Goal: Information Seeking & Learning: Learn about a topic

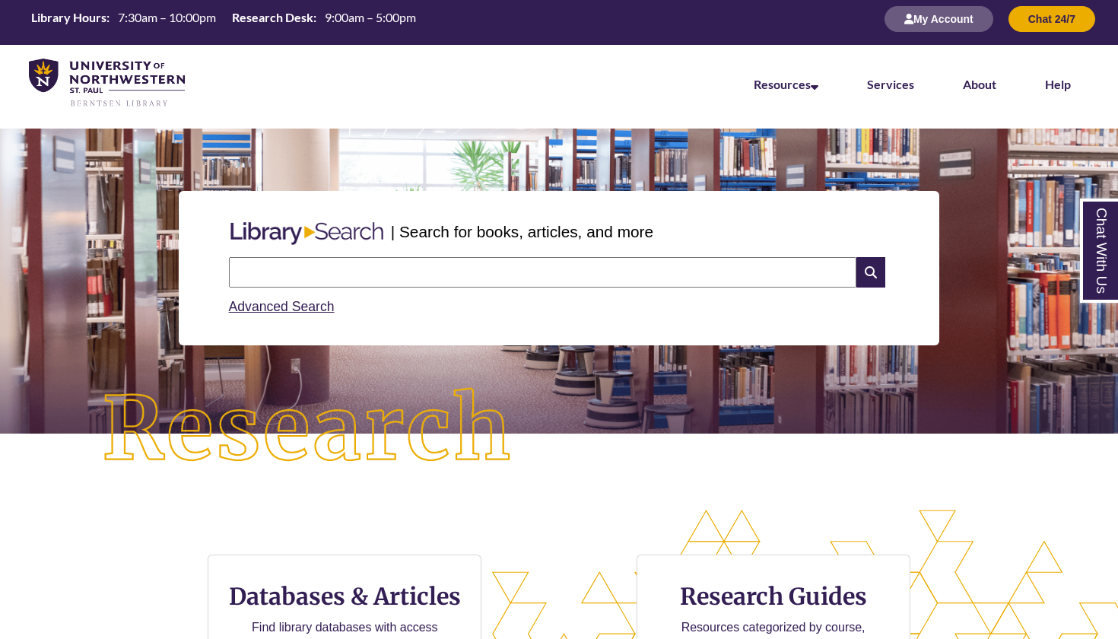
type input "*"
type input "**********"
click at [865, 279] on icon at bounding box center [870, 272] width 29 height 30
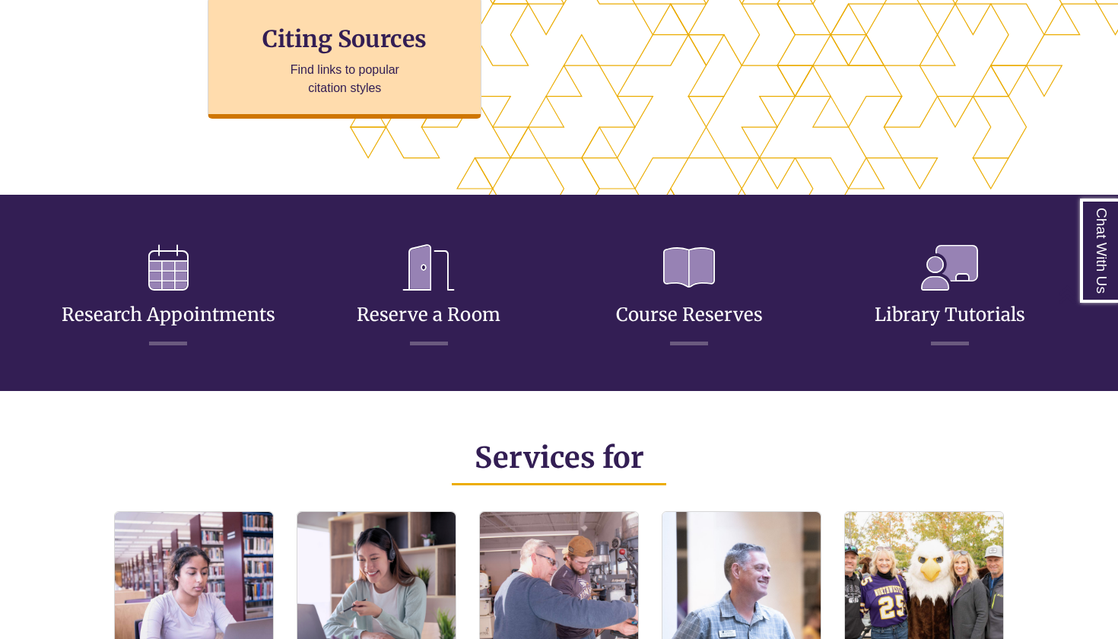
scroll to position [350, 988]
click at [377, 68] on p "Find links to popular citation styles" at bounding box center [345, 79] width 148 height 36
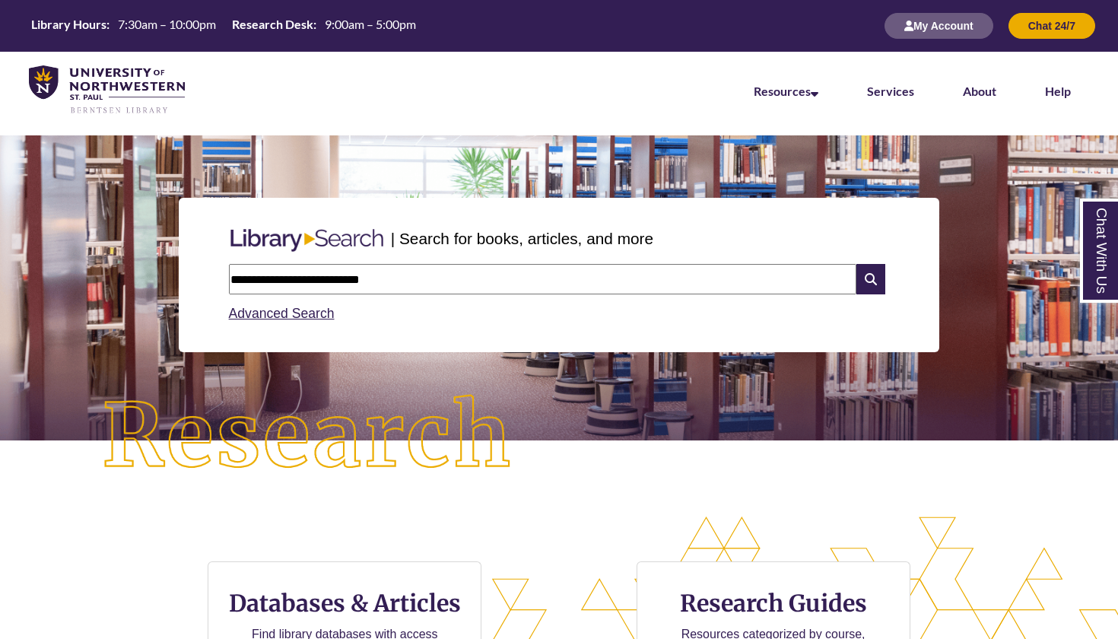
scroll to position [0, 0]
click at [876, 267] on icon at bounding box center [870, 279] width 29 height 30
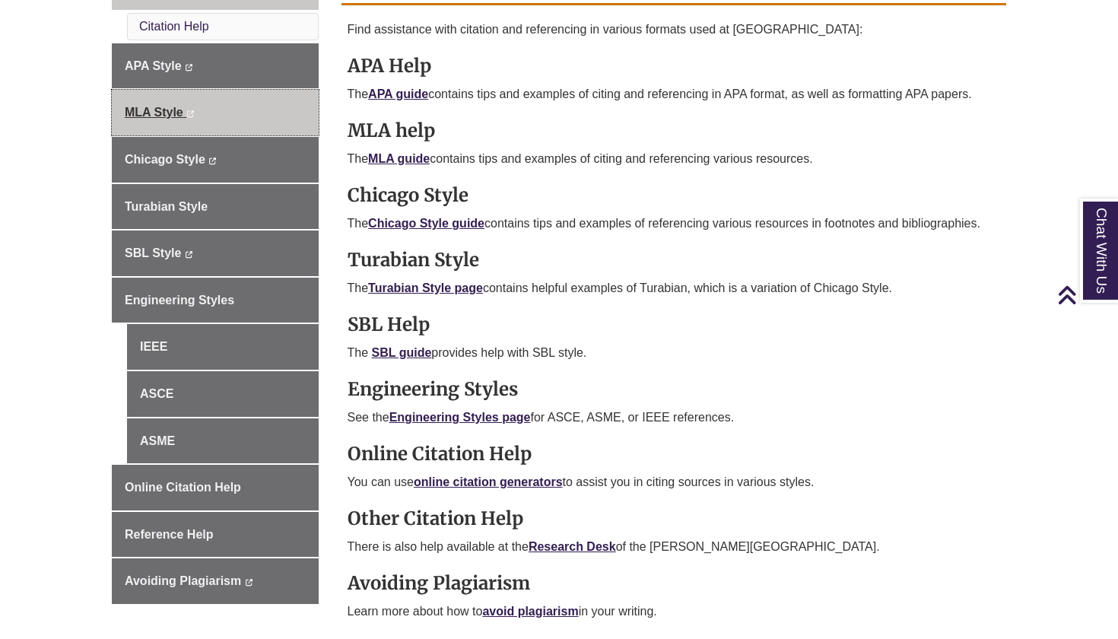
scroll to position [481, 0]
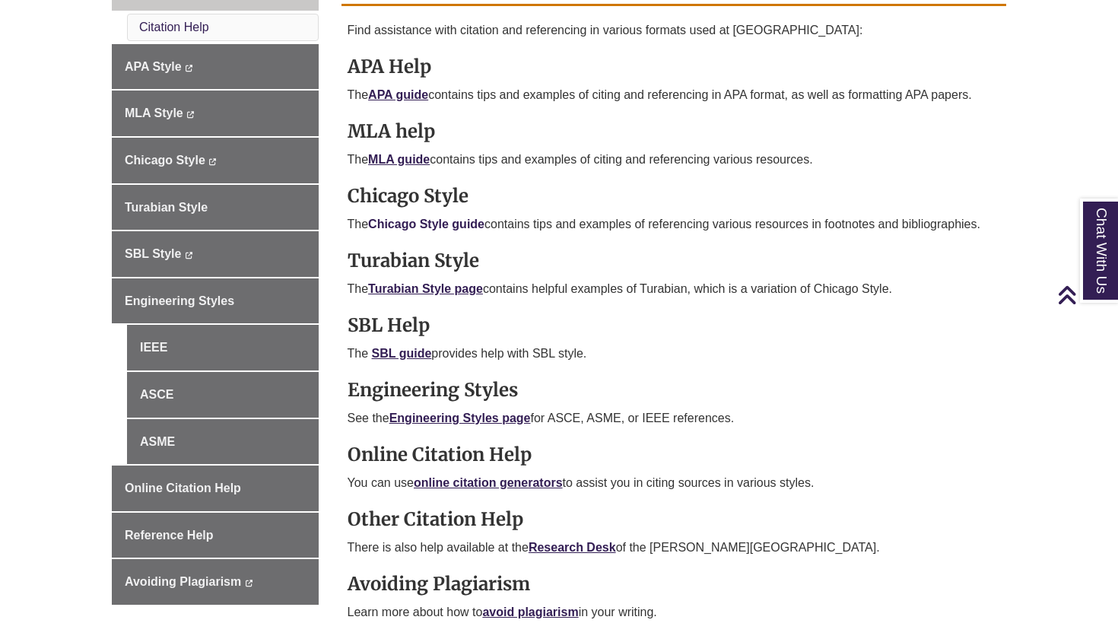
click at [429, 224] on link "Chicago Style guide" at bounding box center [426, 223] width 116 height 13
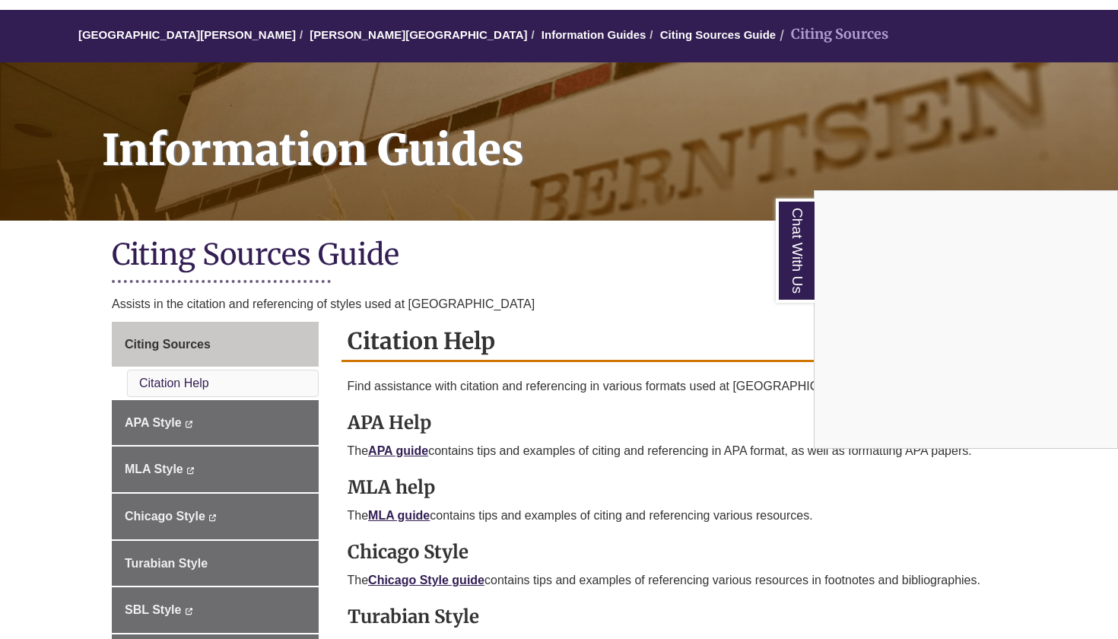
scroll to position [117, 0]
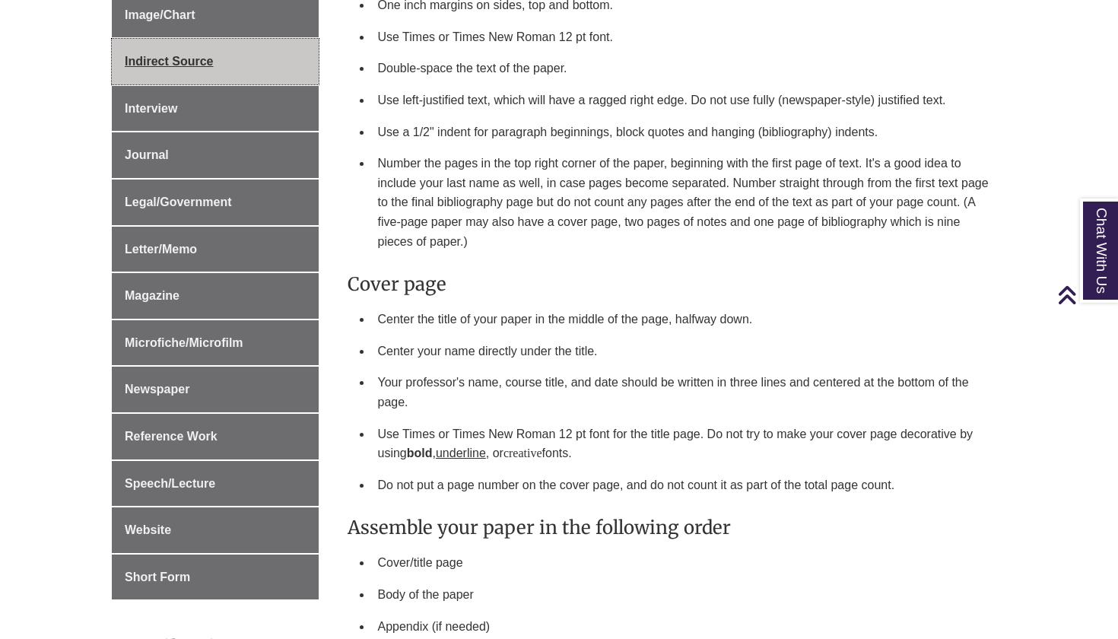
scroll to position [826, 0]
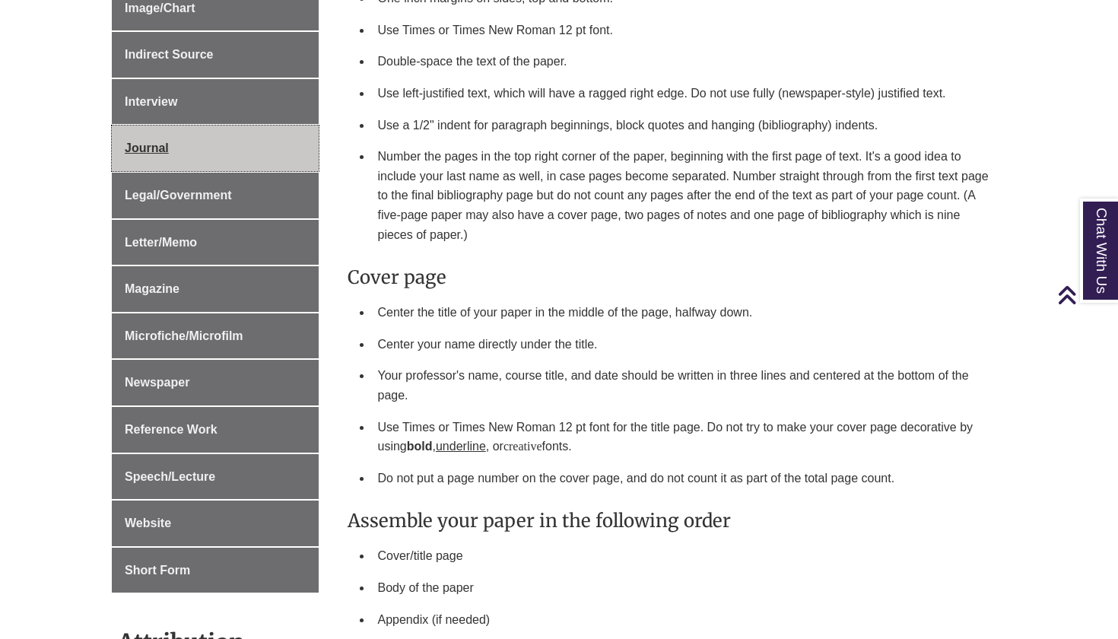
click at [246, 135] on link "Journal" at bounding box center [215, 148] width 207 height 46
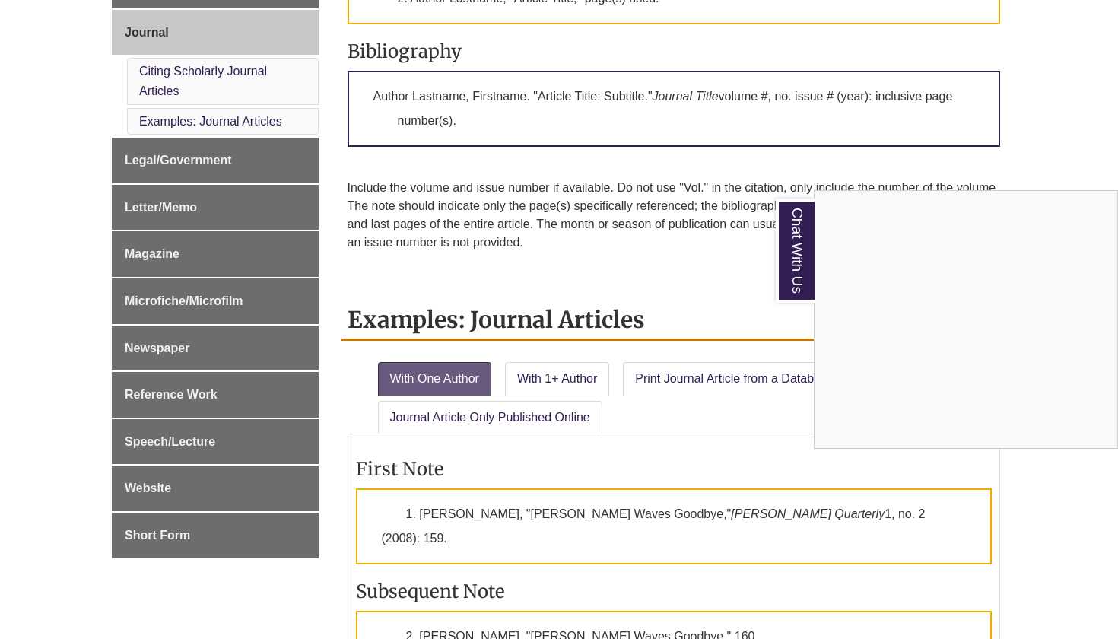
scroll to position [783, 0]
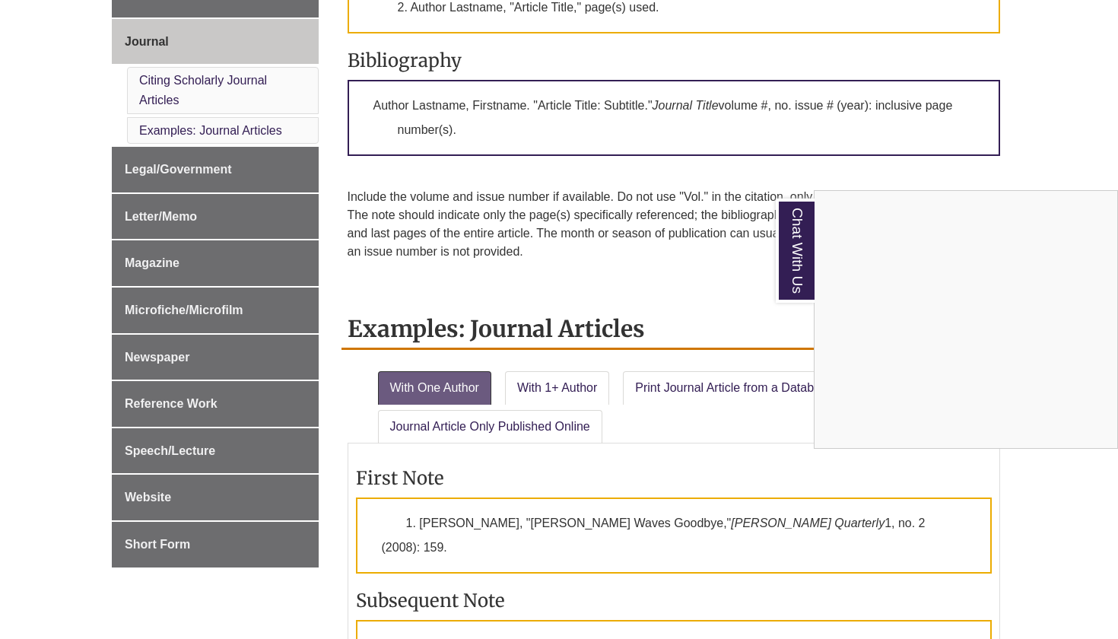
click at [170, 482] on div "Chat With Us" at bounding box center [559, 319] width 1118 height 639
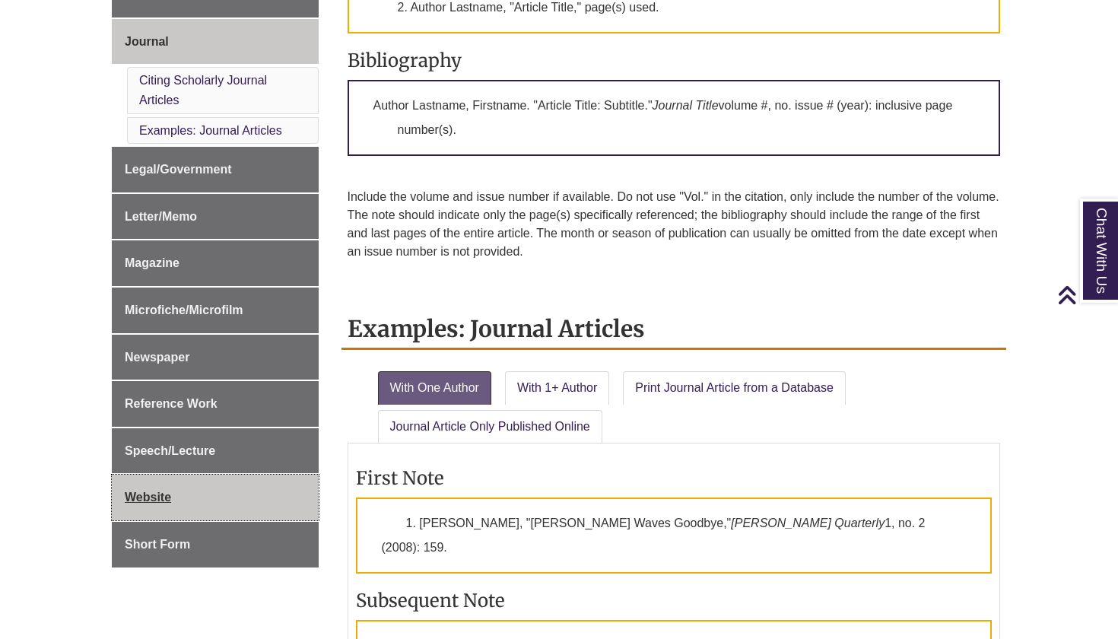
click at [135, 491] on span "Website" at bounding box center [148, 496] width 46 height 13
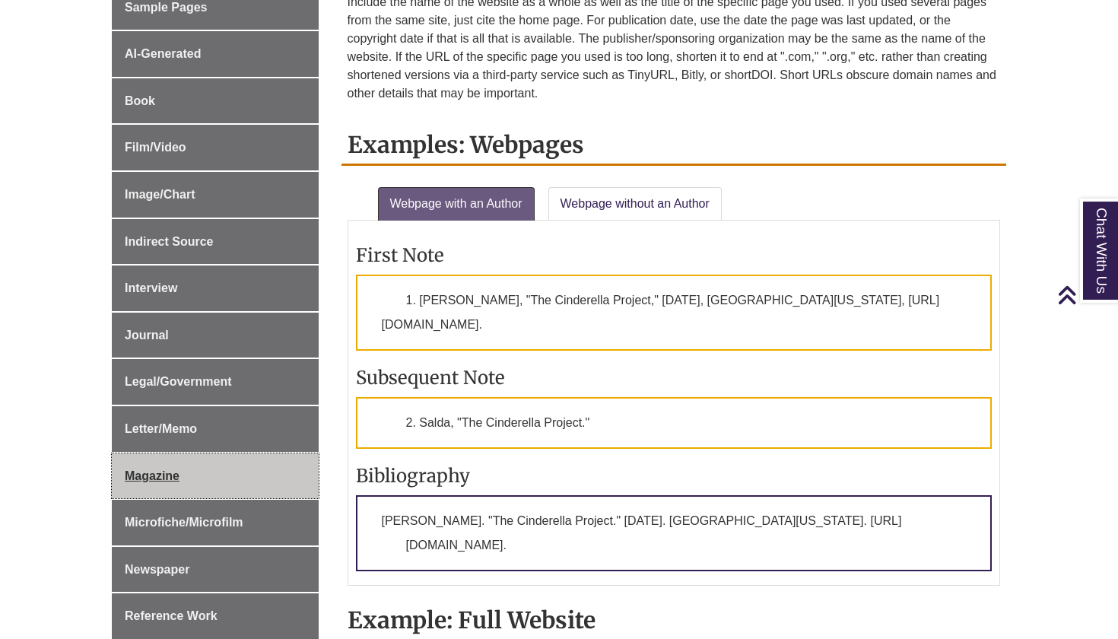
scroll to position [496, 0]
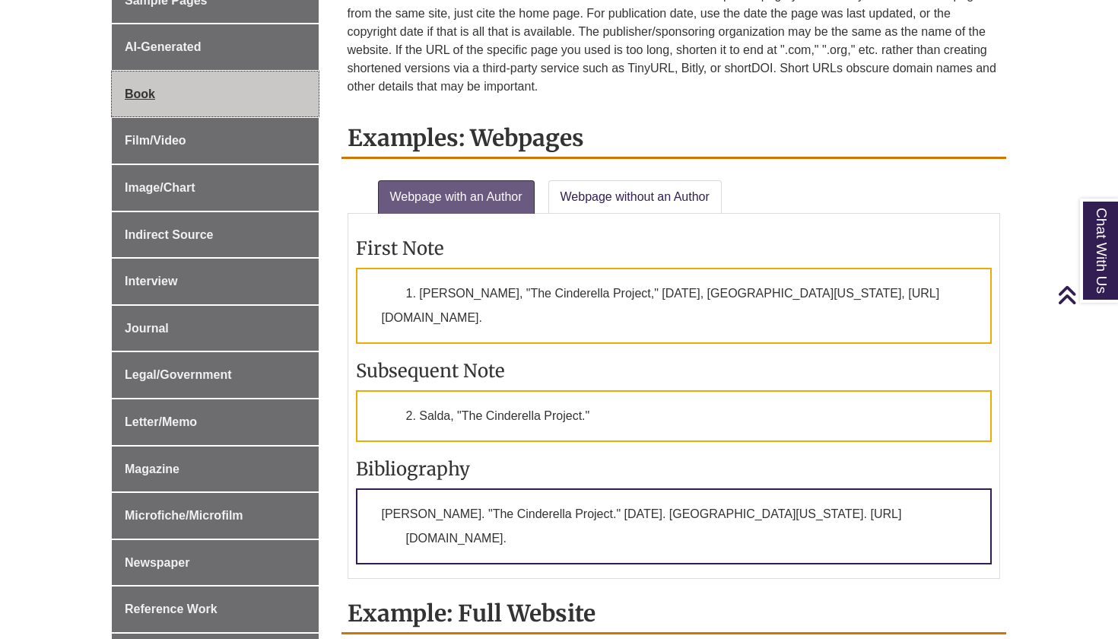
click at [154, 89] on span "Book" at bounding box center [140, 93] width 30 height 13
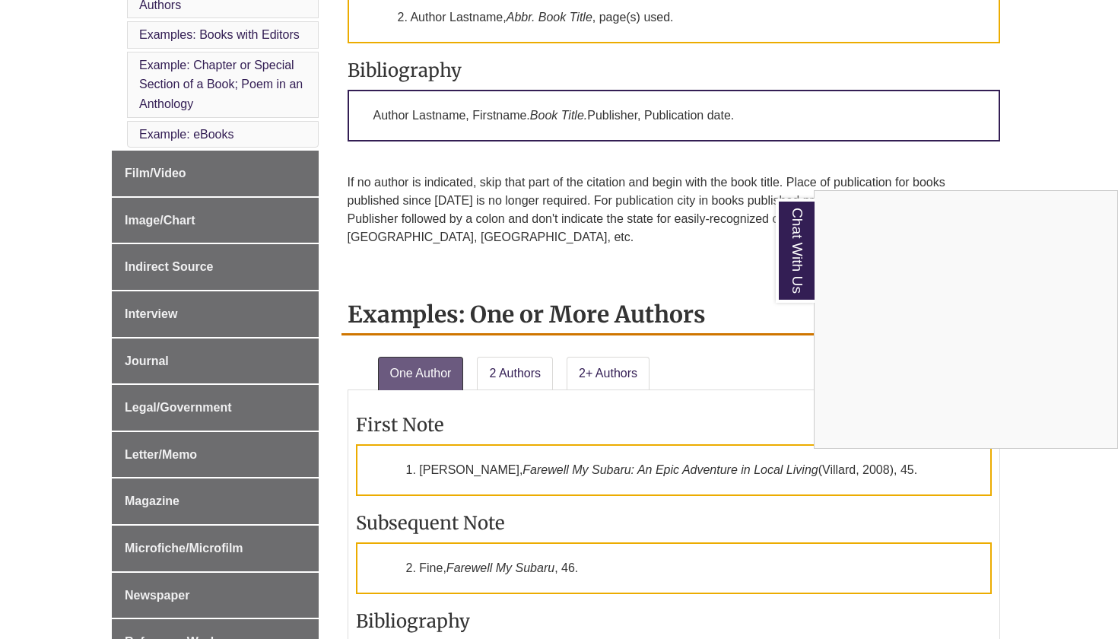
scroll to position [833, 0]
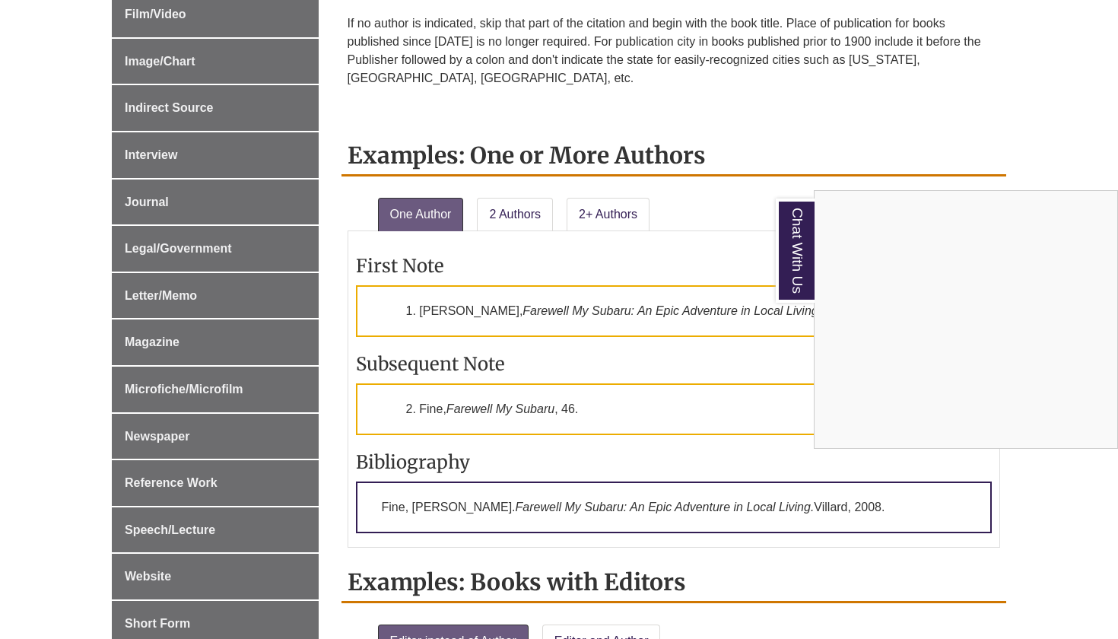
click at [195, 195] on div "Chat With Us" at bounding box center [559, 319] width 1118 height 639
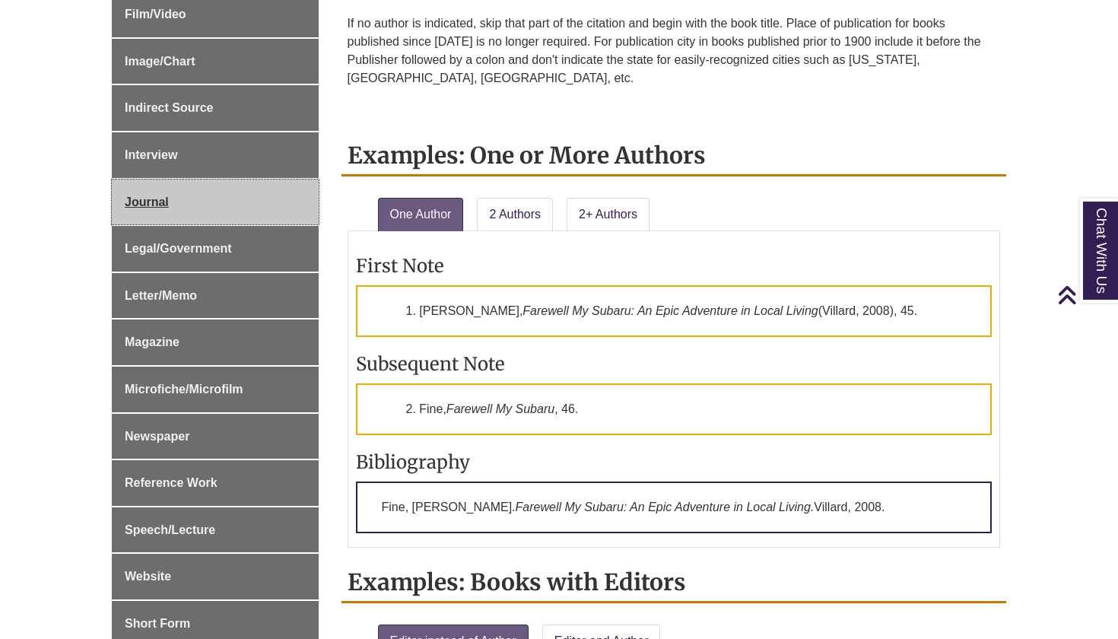
click at [165, 196] on span "Journal" at bounding box center [147, 201] width 44 height 13
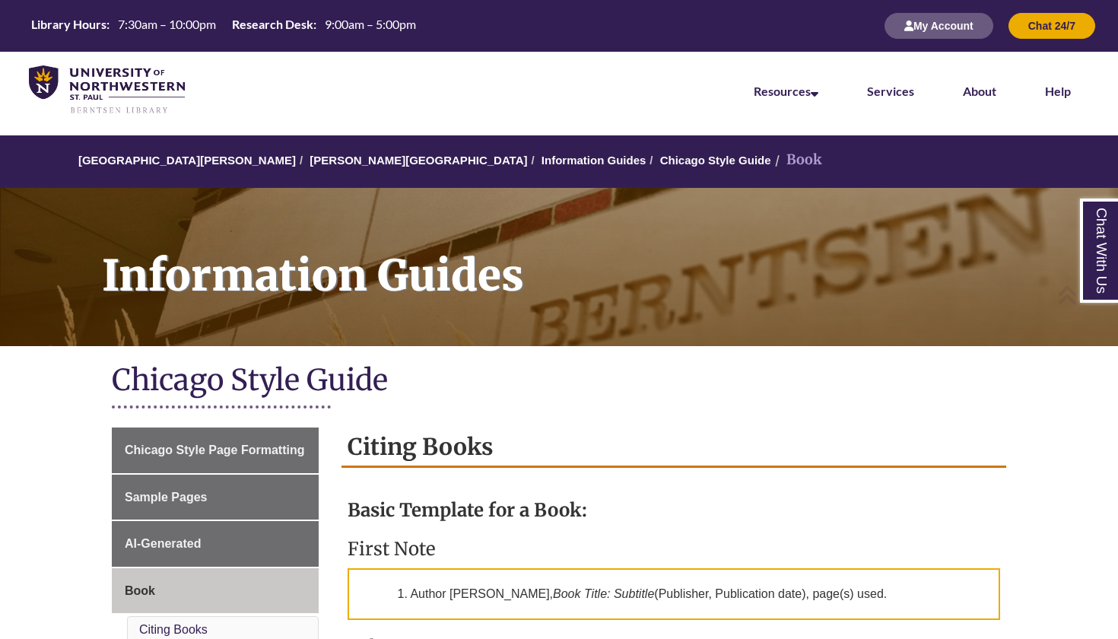
scroll to position [0, 0]
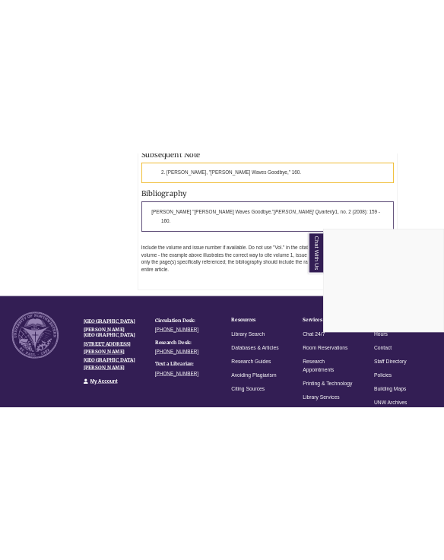
scroll to position [1379, 0]
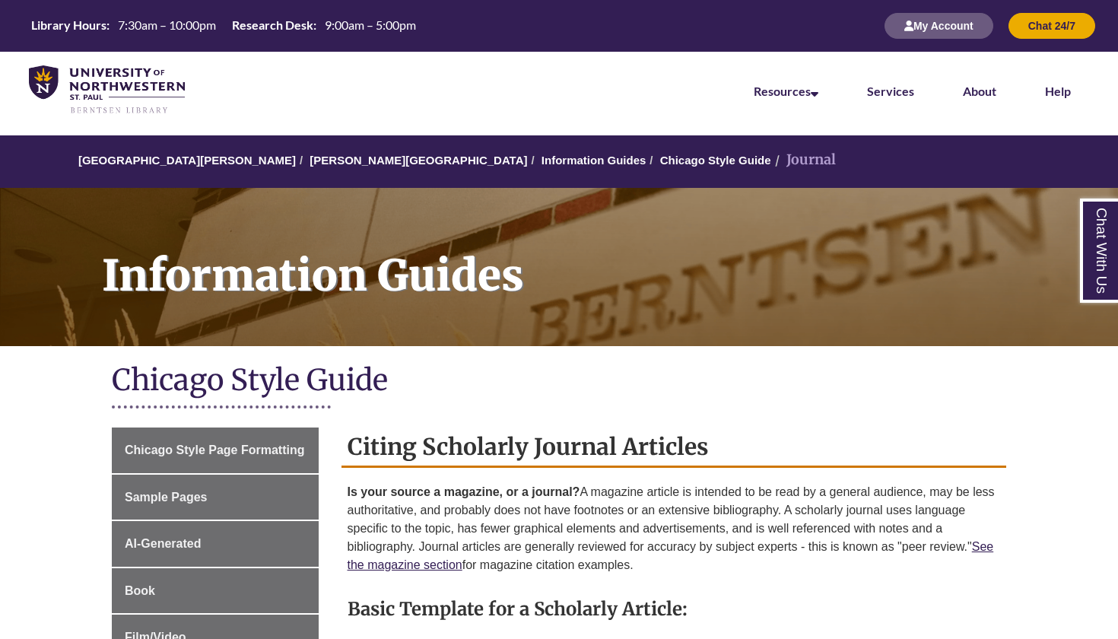
scroll to position [783, 0]
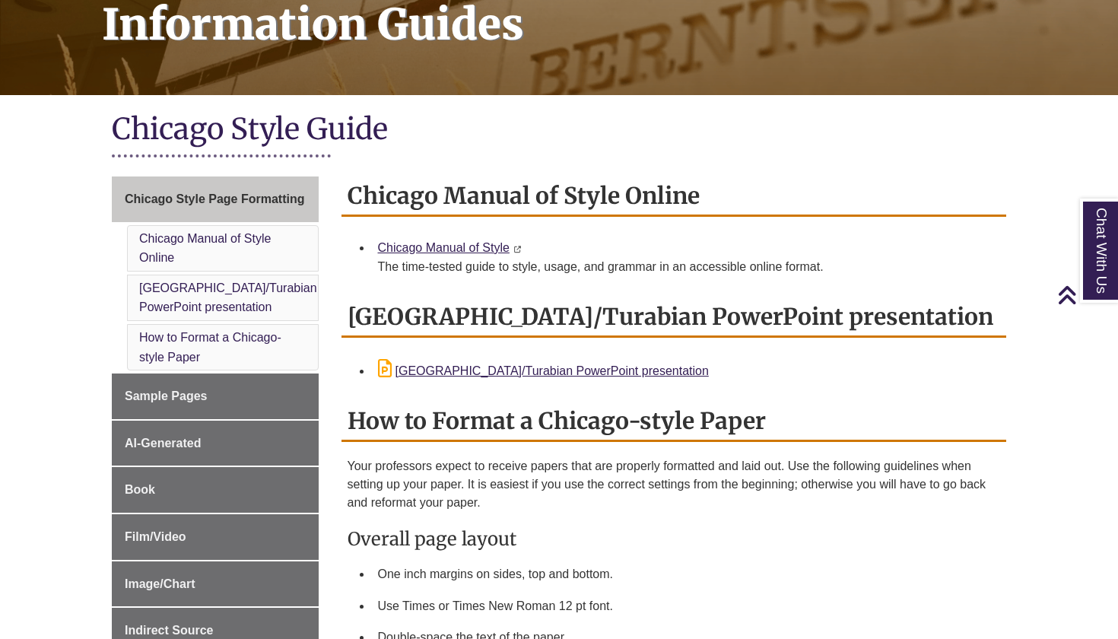
scroll to position [268, 0]
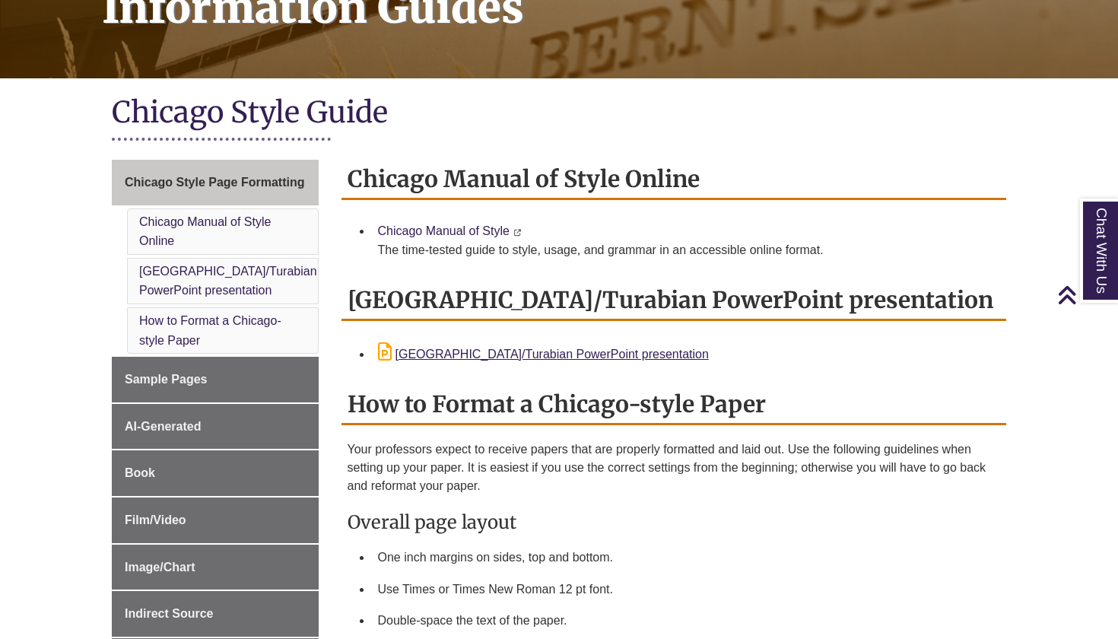
click at [461, 235] on link "Chicago Manual of Style" at bounding box center [444, 230] width 132 height 13
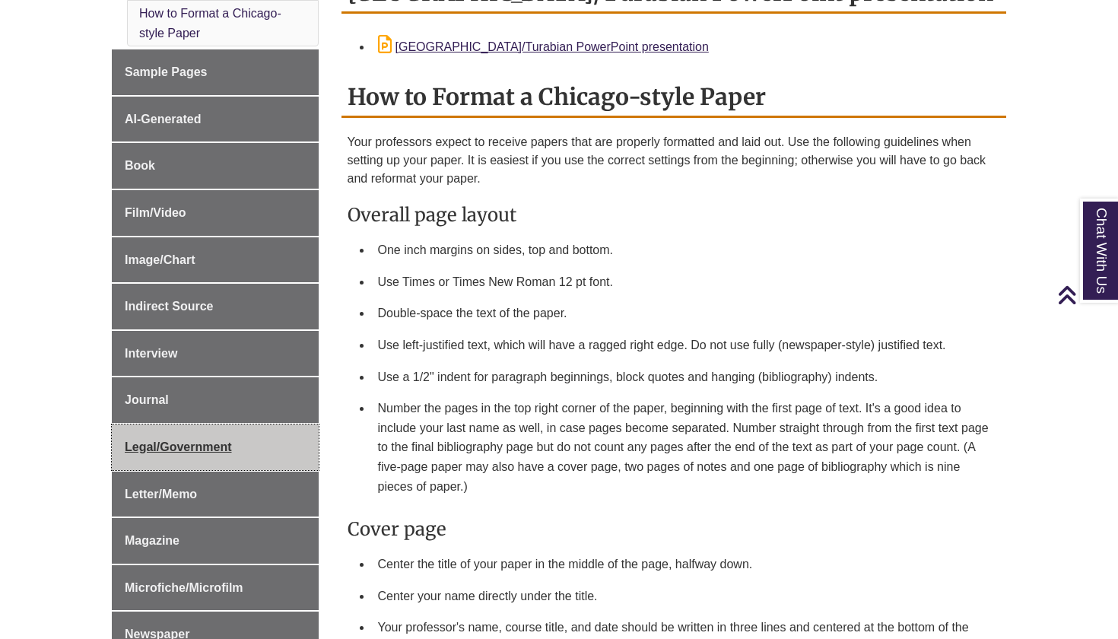
scroll to position [585, 0]
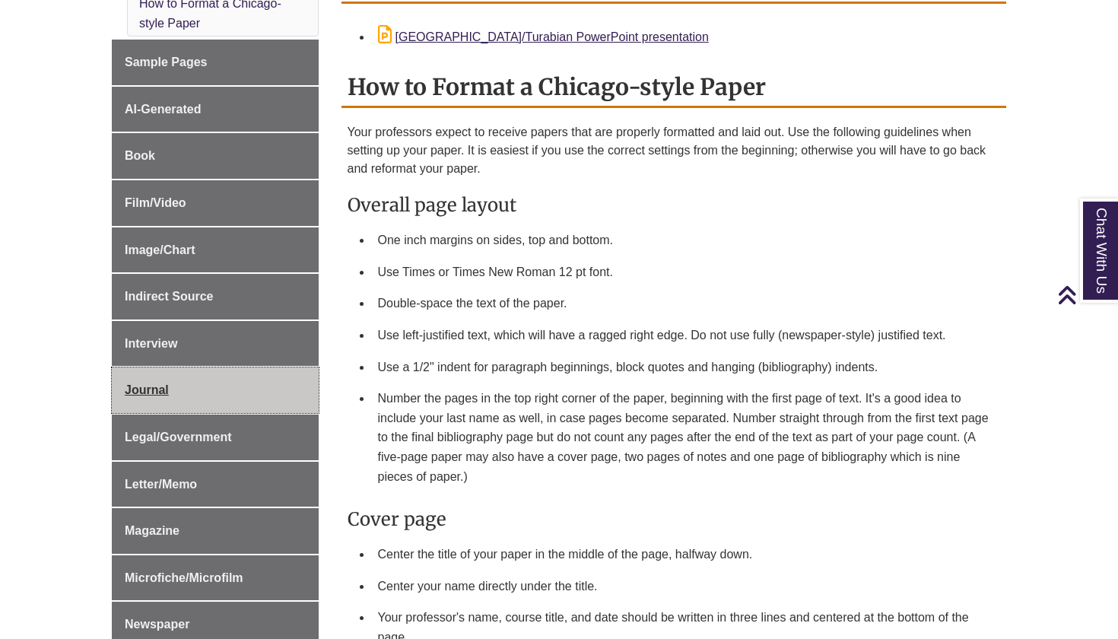
click at [141, 384] on span "Journal" at bounding box center [147, 389] width 44 height 13
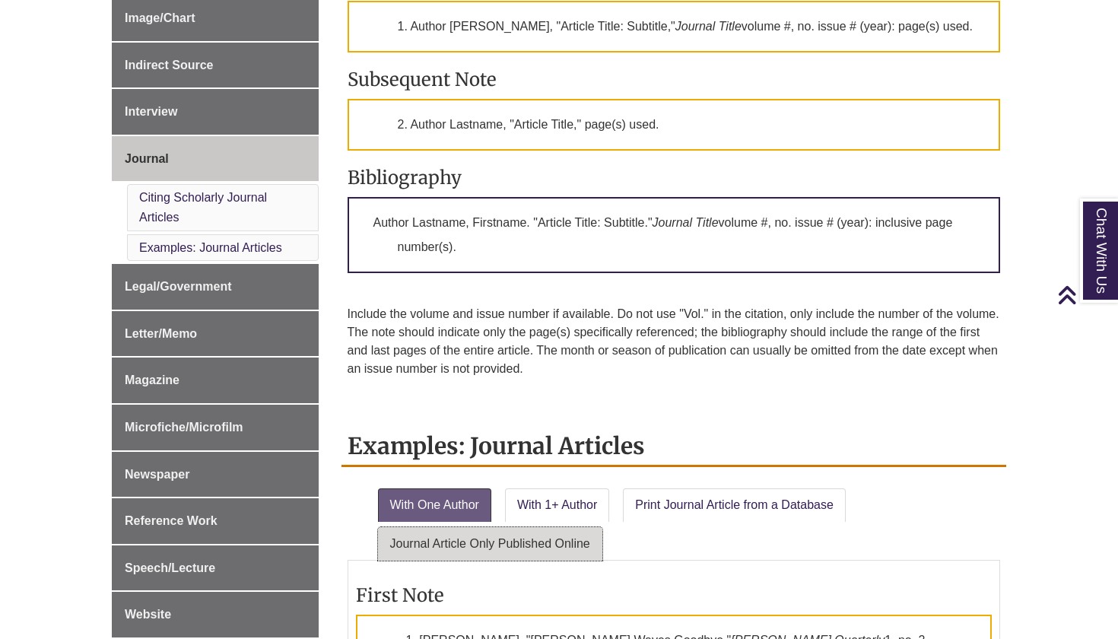
scroll to position [667, 0]
